Goal: Task Accomplishment & Management: Use online tool/utility

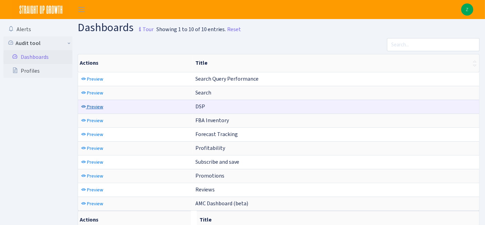
click at [93, 103] on span "Preview" at bounding box center [95, 106] width 16 height 7
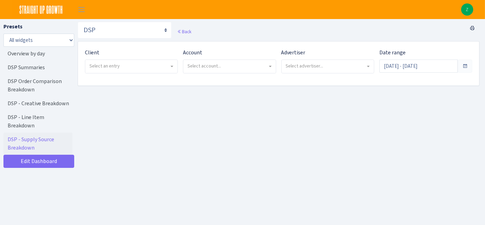
click at [109, 67] on span "Select an entry" at bounding box center [104, 66] width 30 height 7
select select "409"
select select
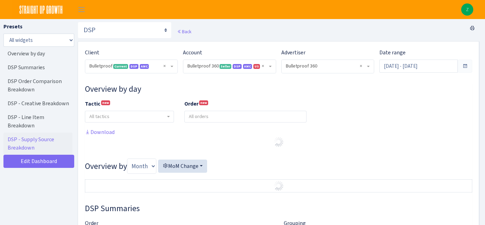
select select "3235730245795869"
select select "2888625790301"
select select
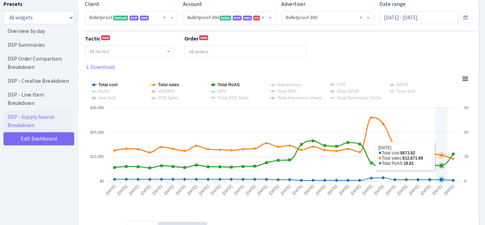
scroll to position [77, 0]
